Goal: Navigation & Orientation: Find specific page/section

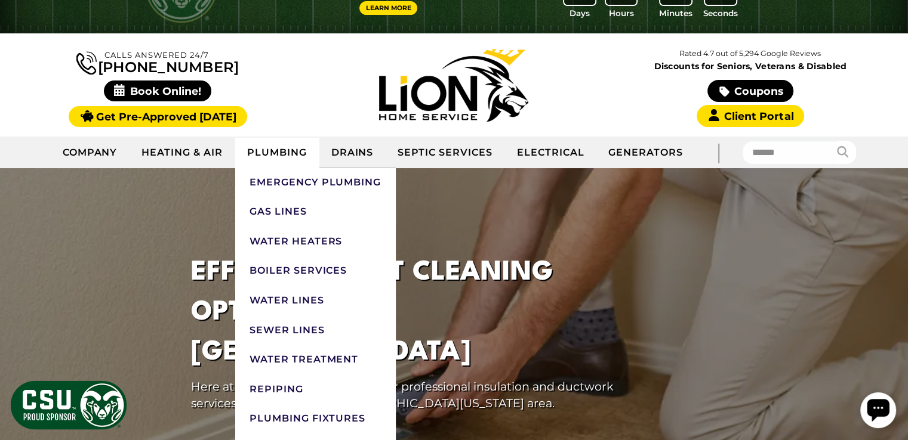
scroll to position [119, 0]
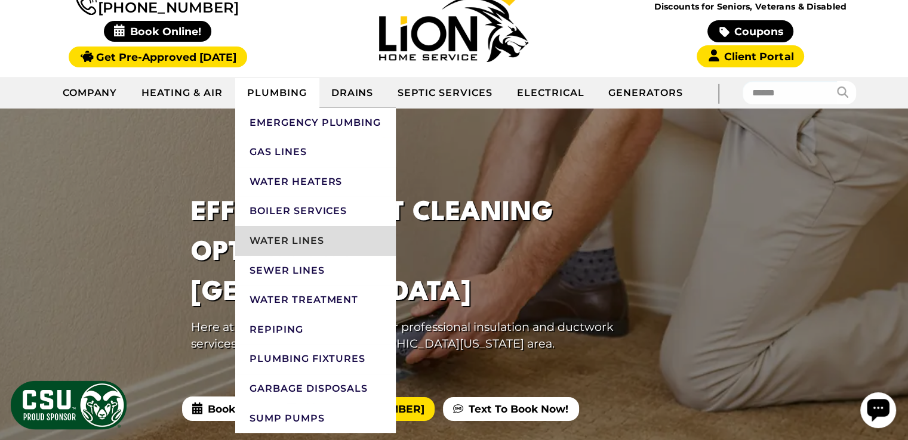
click at [301, 239] on link "Water Lines" at bounding box center [315, 241] width 160 height 30
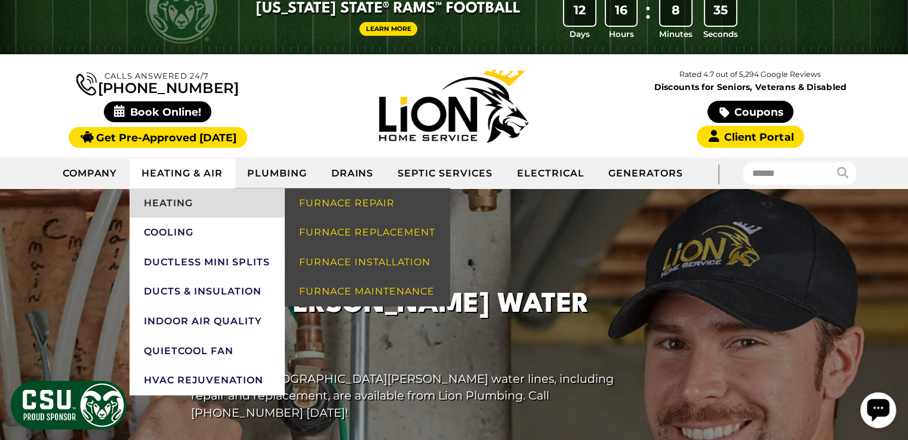
scroll to position [60, 0]
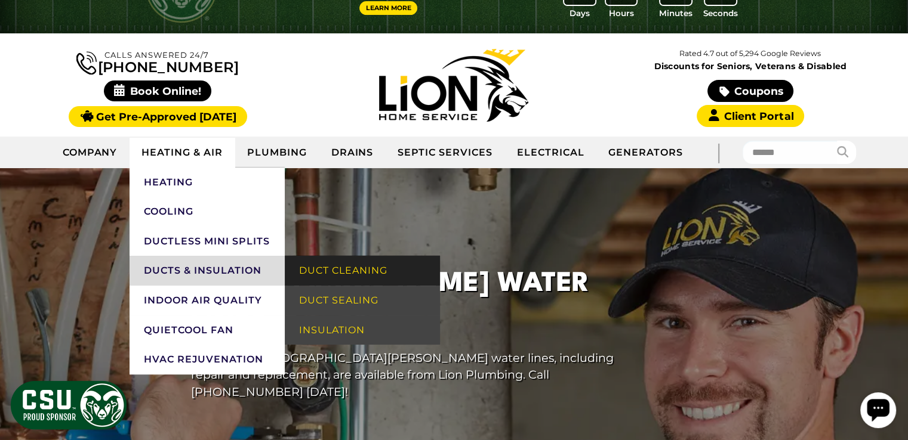
click at [319, 268] on link "Duct Cleaning" at bounding box center [362, 271] width 155 height 30
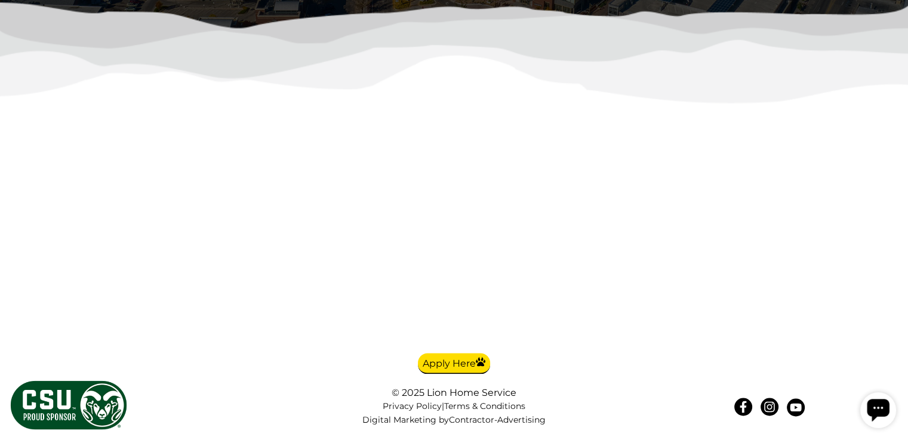
scroll to position [3282, 0]
